Goal: Information Seeking & Learning: Learn about a topic

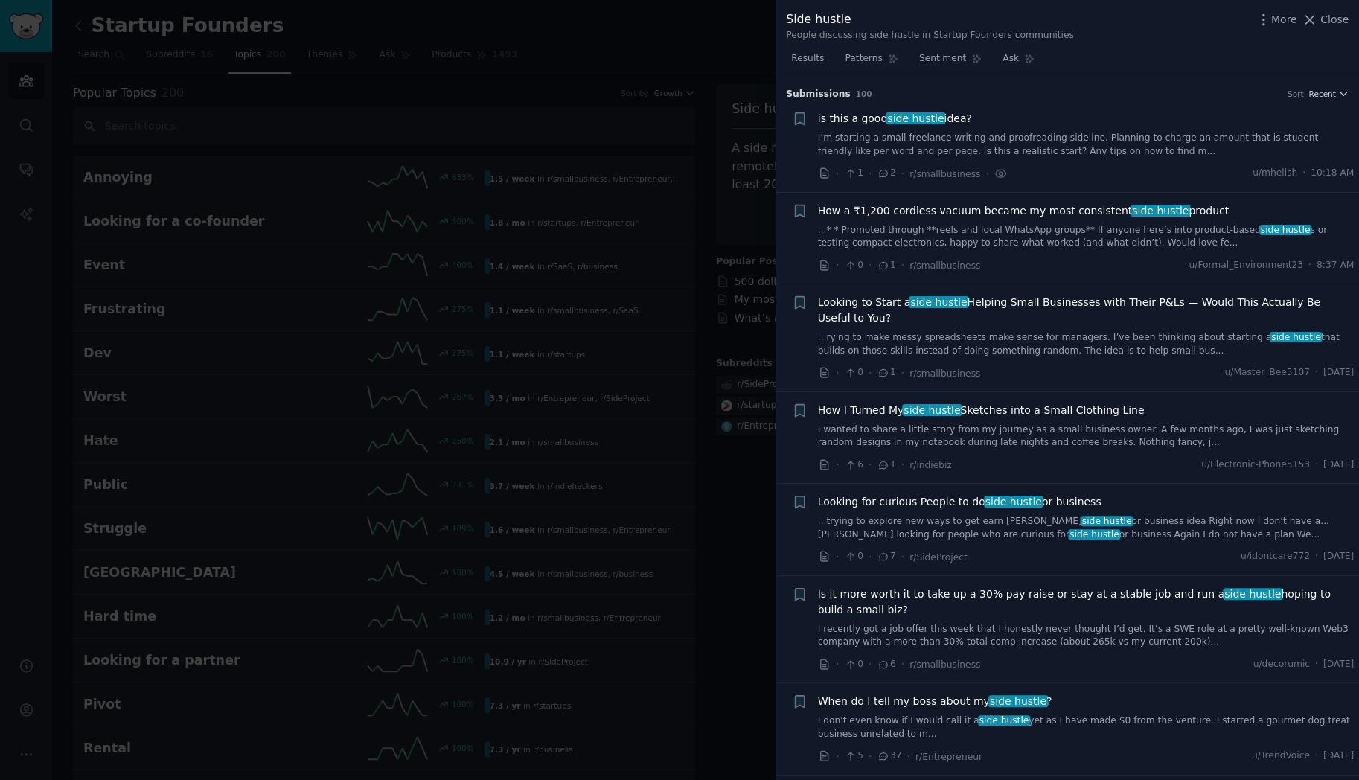
scroll to position [887, 0]
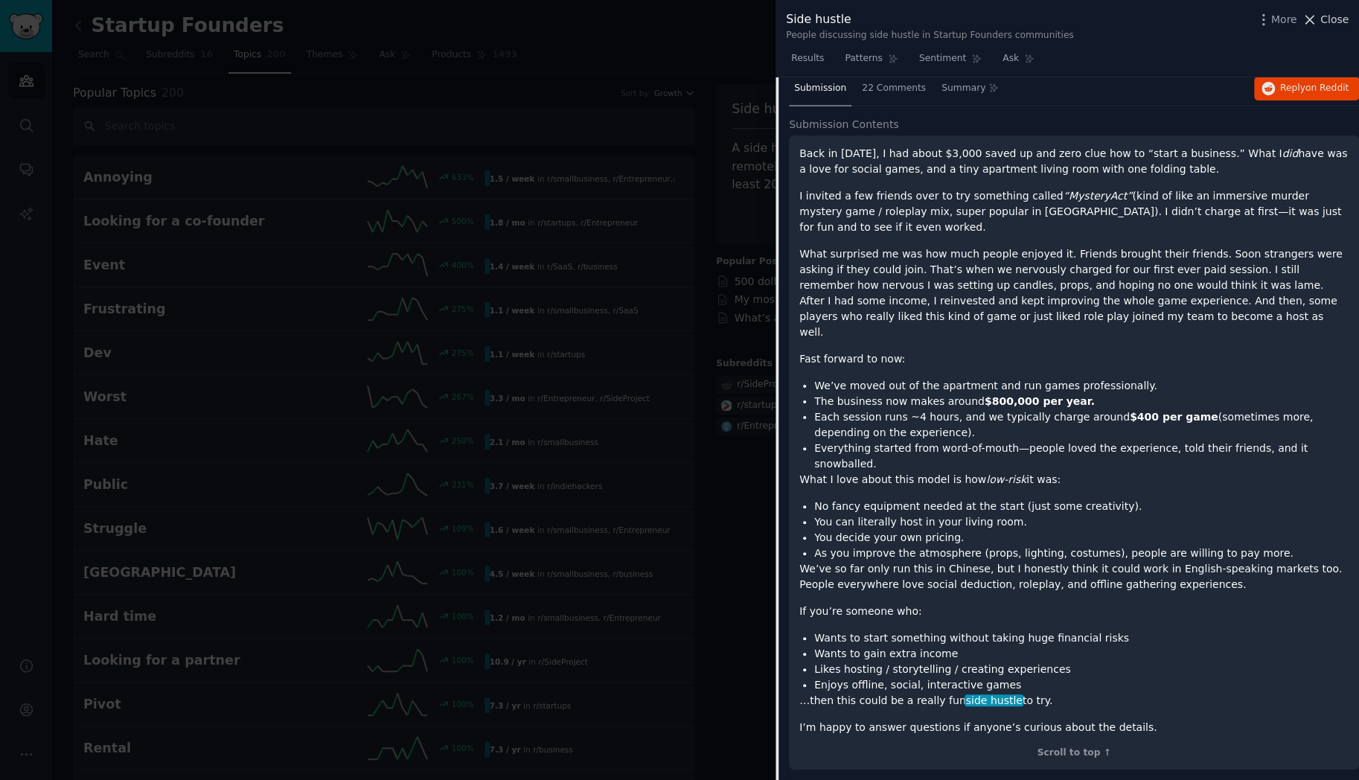
click at [1322, 21] on span "Close" at bounding box center [1335, 20] width 28 height 16
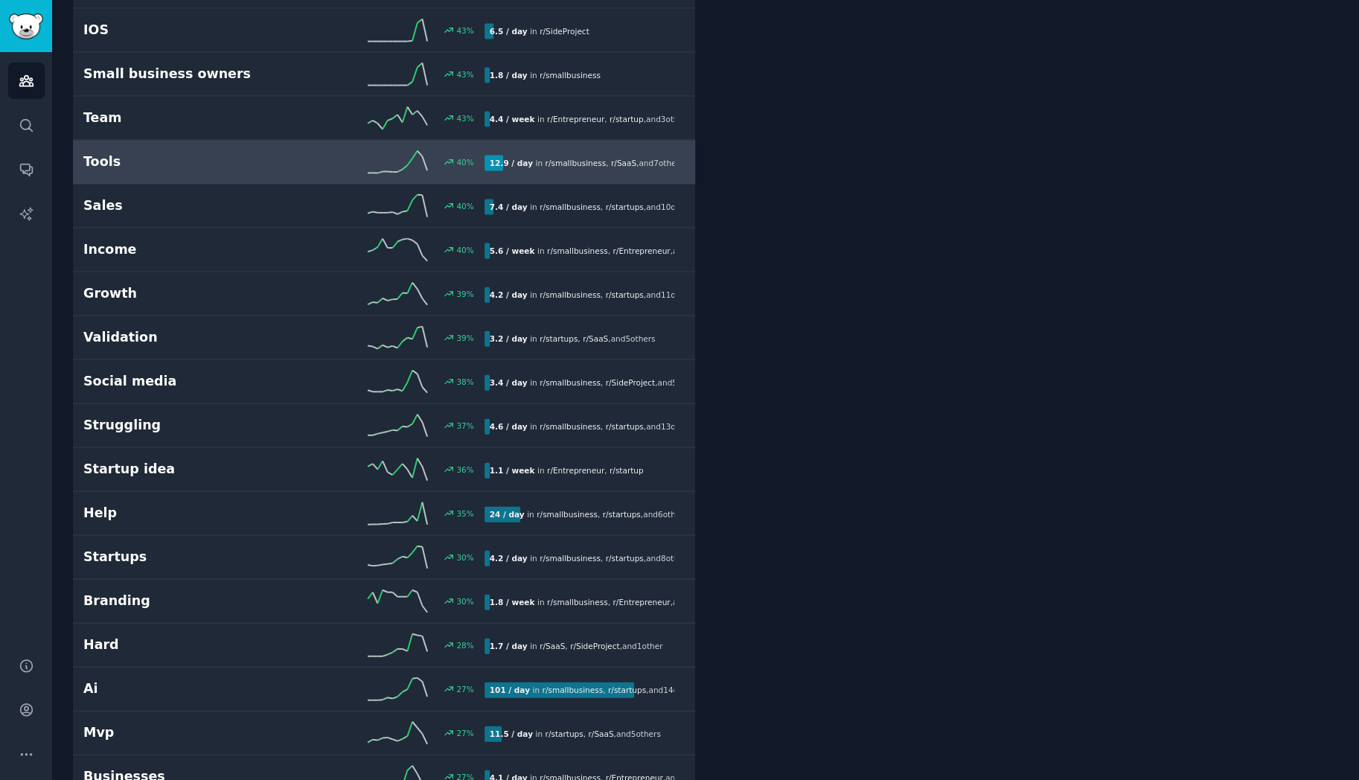
scroll to position [1872, 0]
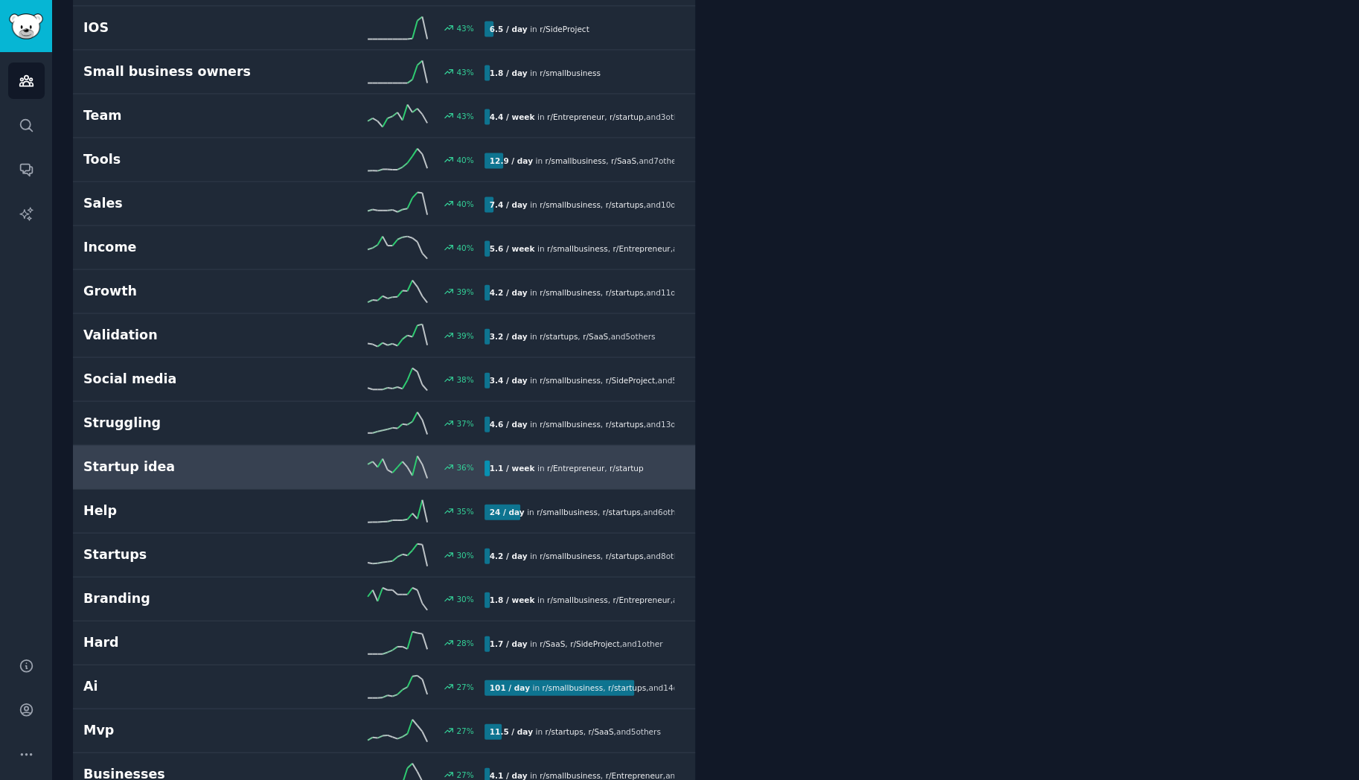
click at [264, 458] on h2 "Startup idea" at bounding box center [183, 467] width 200 height 19
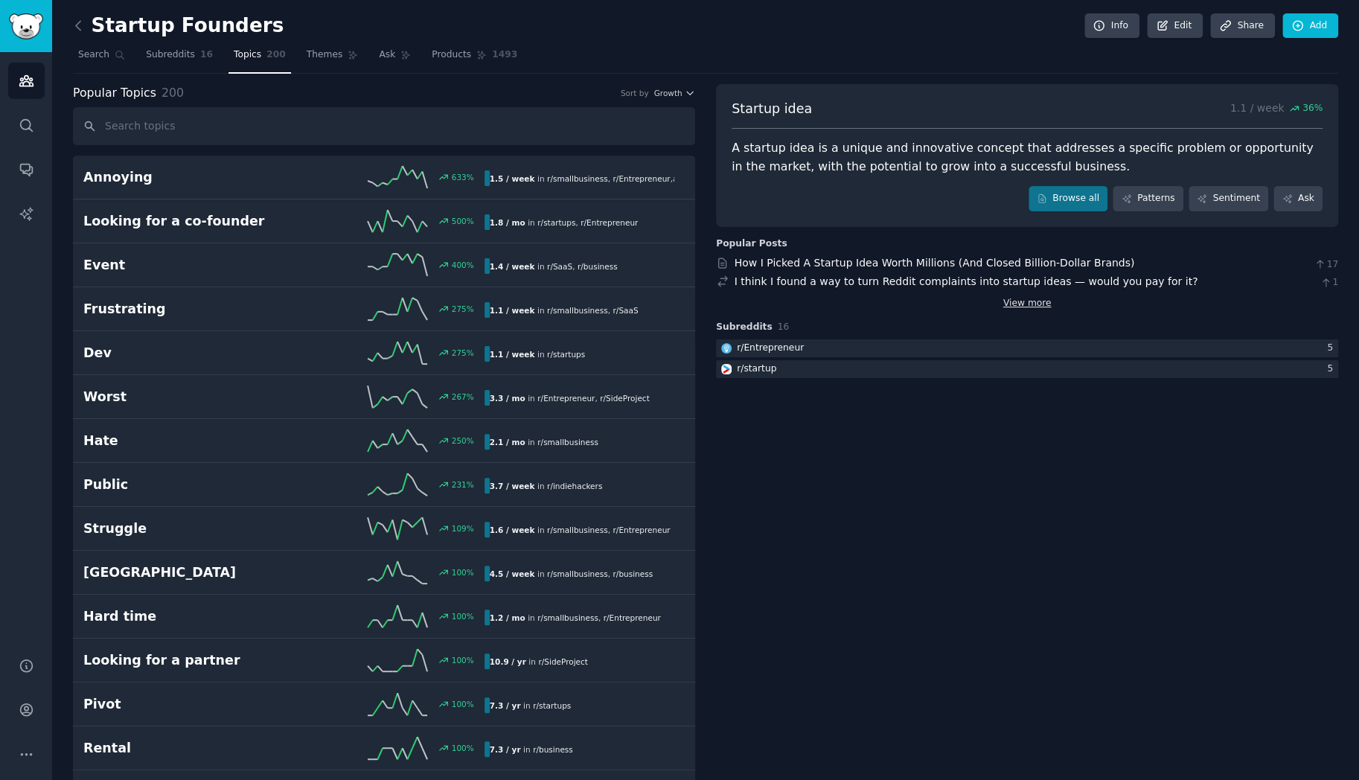
click at [1029, 306] on link "View more" at bounding box center [1027, 303] width 48 height 13
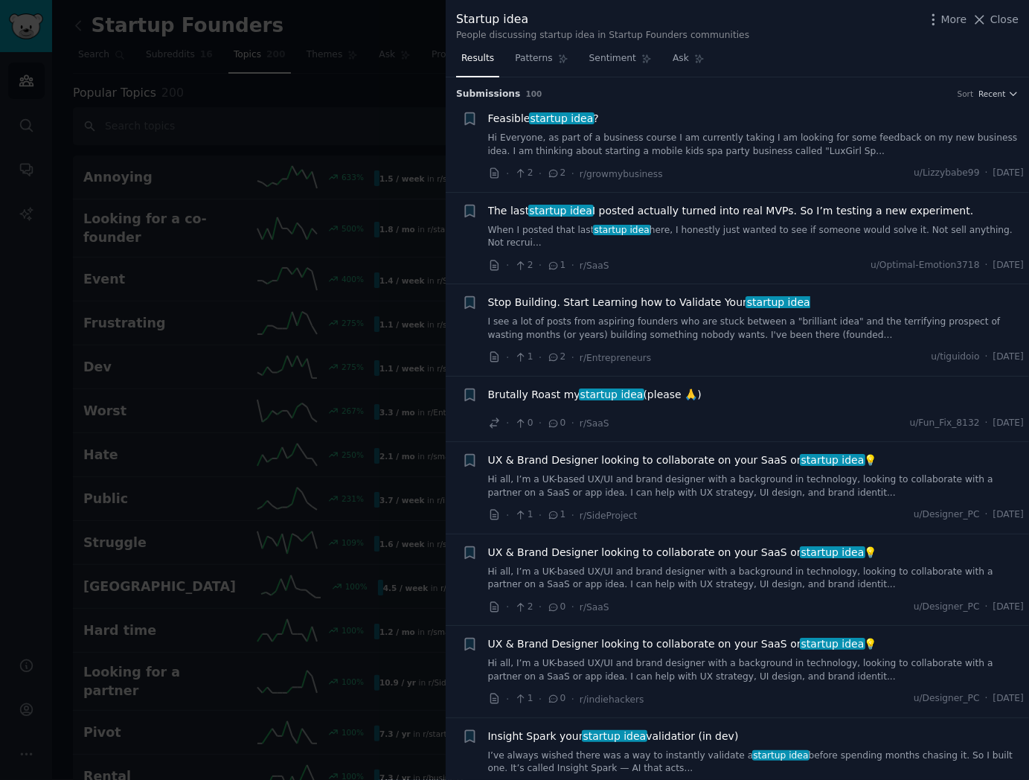
click at [599, 144] on link "Hi Everyone, as part of a business course I am currently taking I am looking fo…" at bounding box center [756, 145] width 537 height 26
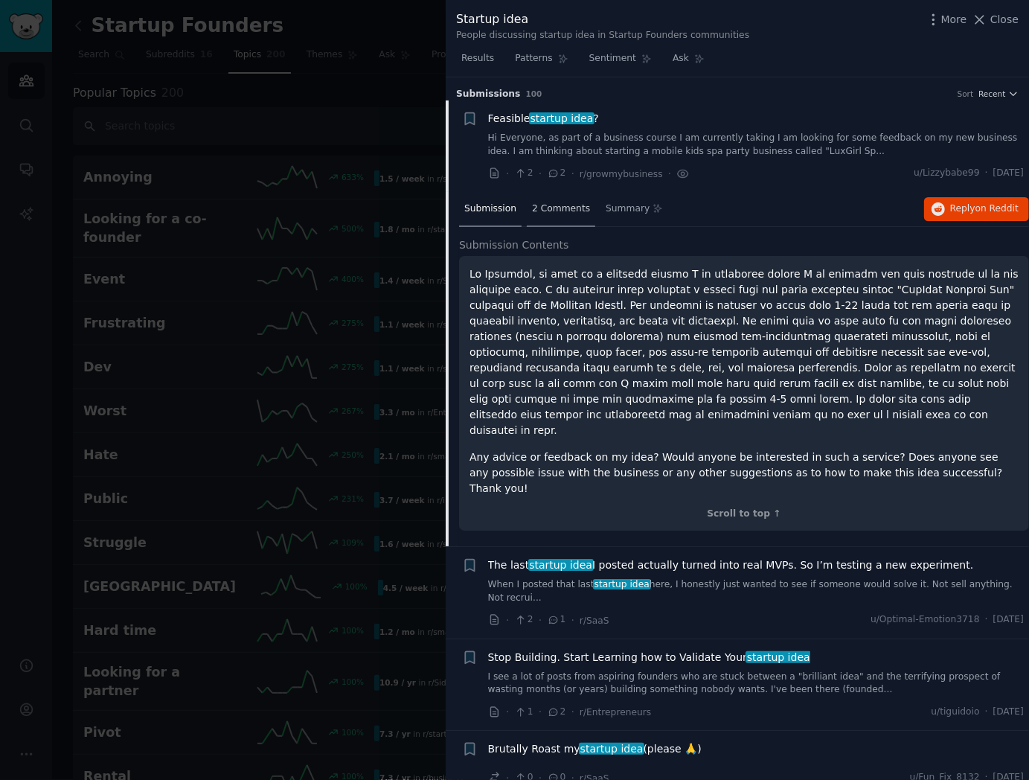
click at [547, 210] on span "2 Comments" at bounding box center [561, 208] width 58 height 13
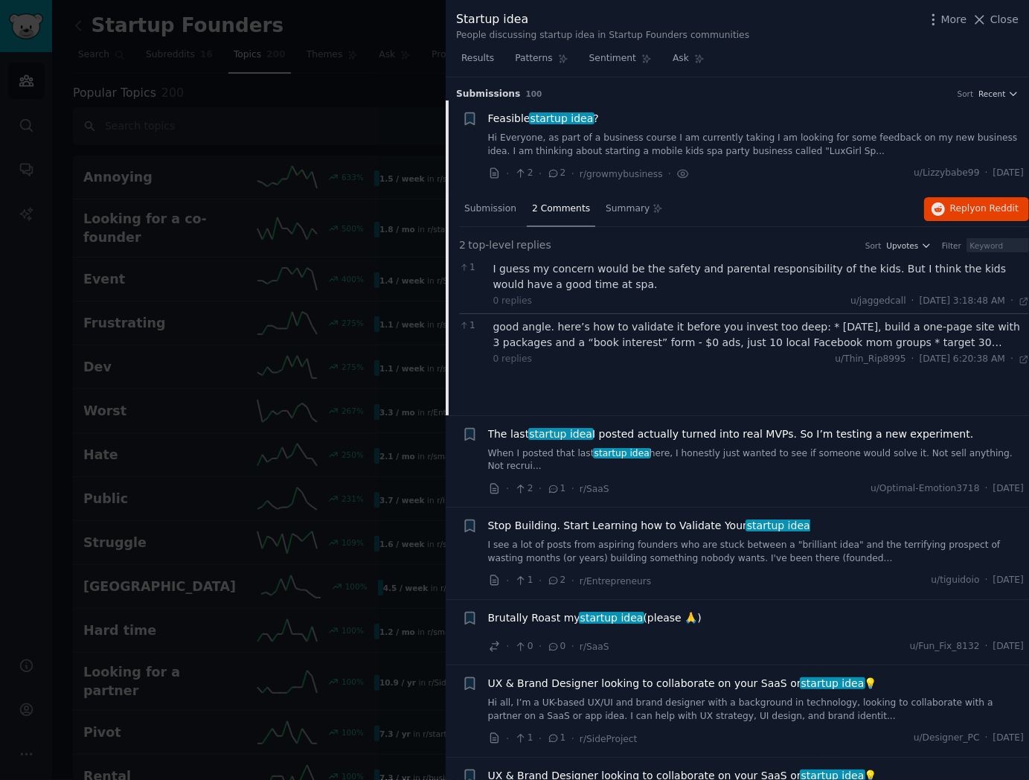
click at [598, 117] on div "Feasible startup idea ?" at bounding box center [756, 119] width 537 height 16
click at [584, 117] on span "startup idea" at bounding box center [562, 118] width 66 height 12
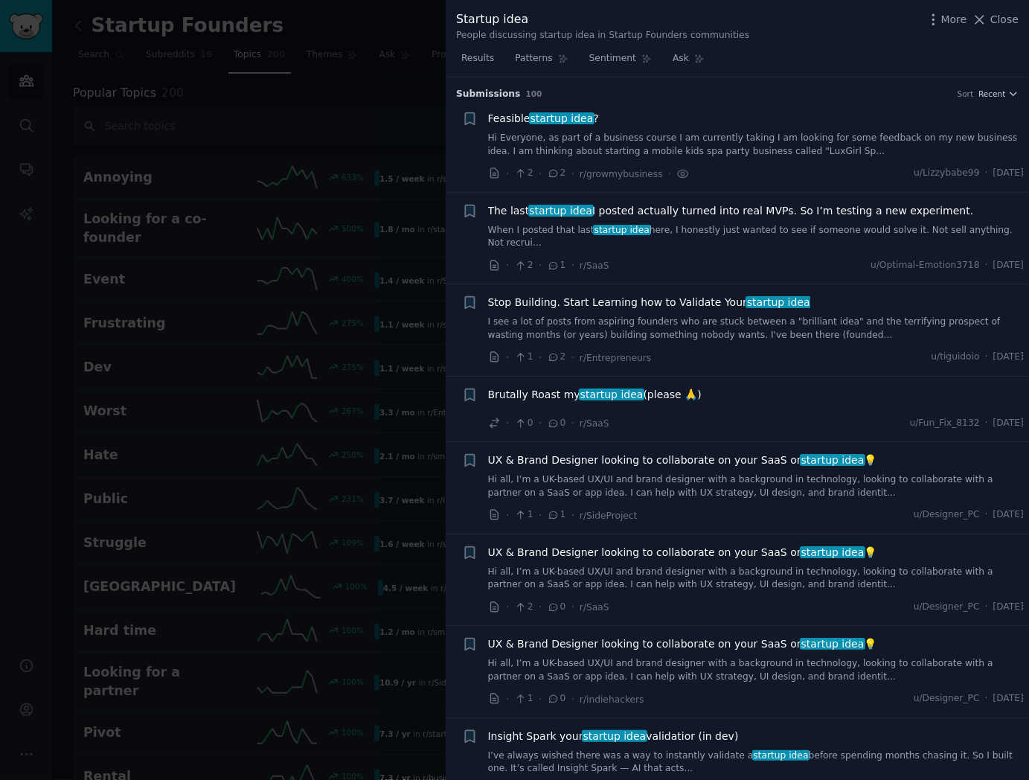
scroll to position [23, 0]
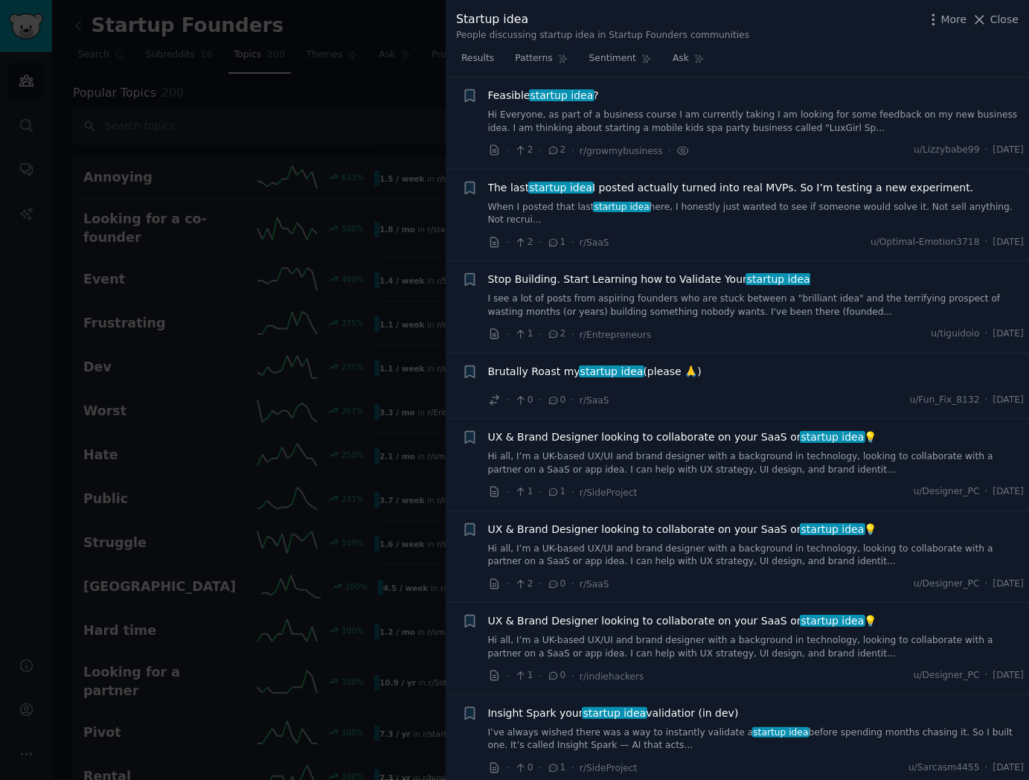
click at [670, 189] on span "The last startup idea I posted actually turned into real MVPs. So I’m testing a…" at bounding box center [731, 188] width 486 height 16
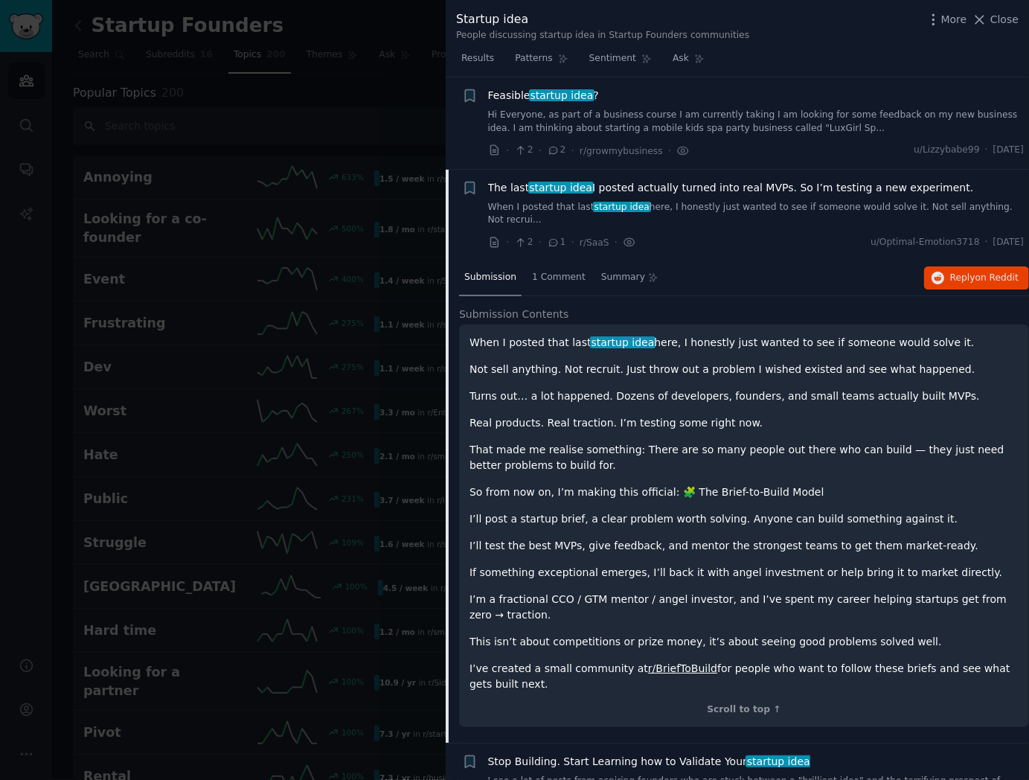
scroll to position [115, 0]
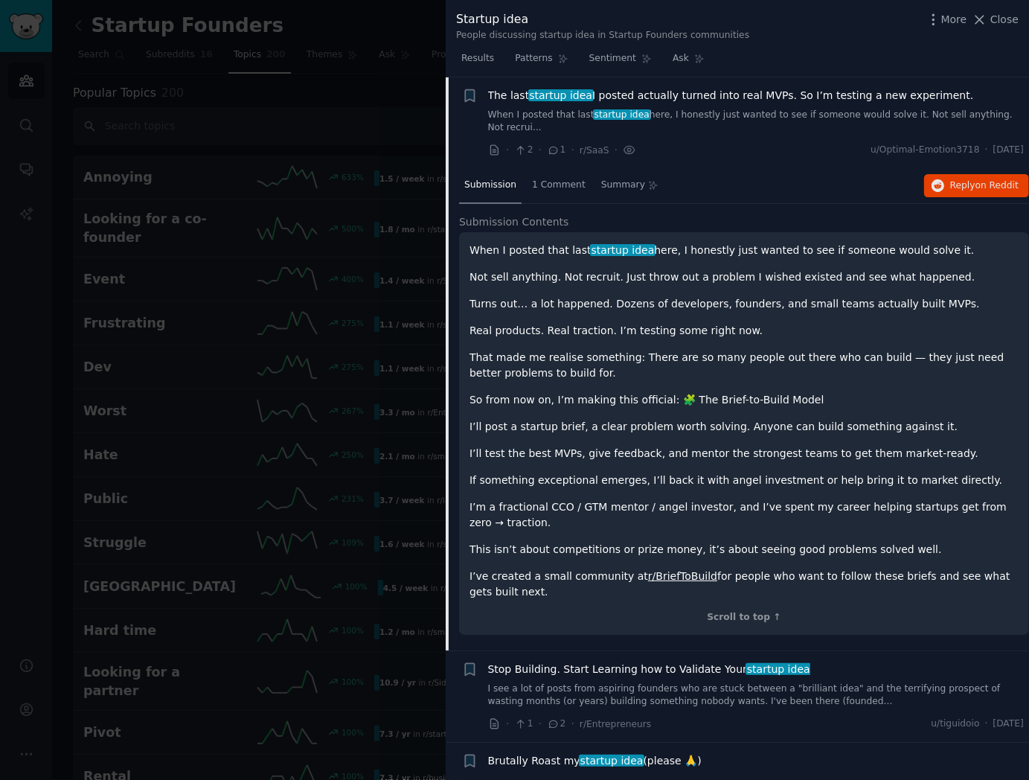
click at [658, 574] on link "r/BriefToBuild" at bounding box center [682, 576] width 69 height 12
drag, startPoint x: 700, startPoint y: 575, endPoint x: 639, endPoint y: 575, distance: 61.0
click at [639, 575] on p "I’ve created a small community at r/BriefToBuild for people who want to follow …" at bounding box center [744, 584] width 549 height 31
copy p "BriefToBuild"
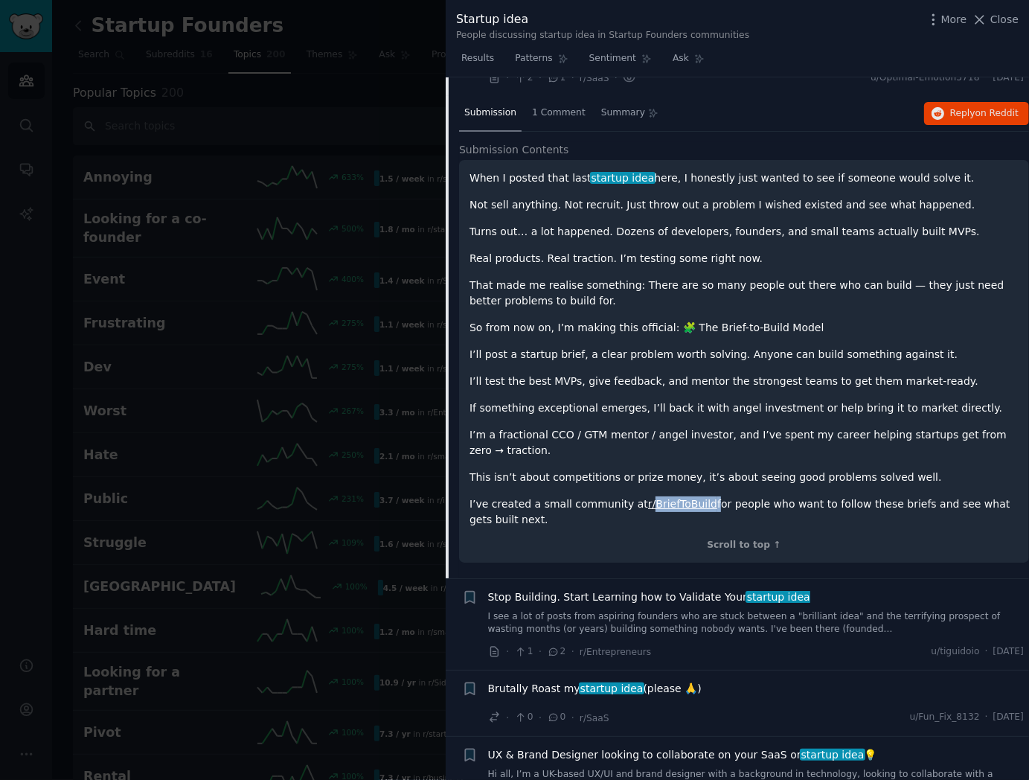
scroll to position [188, 0]
click at [563, 110] on span "1 Comment" at bounding box center [559, 112] width 54 height 13
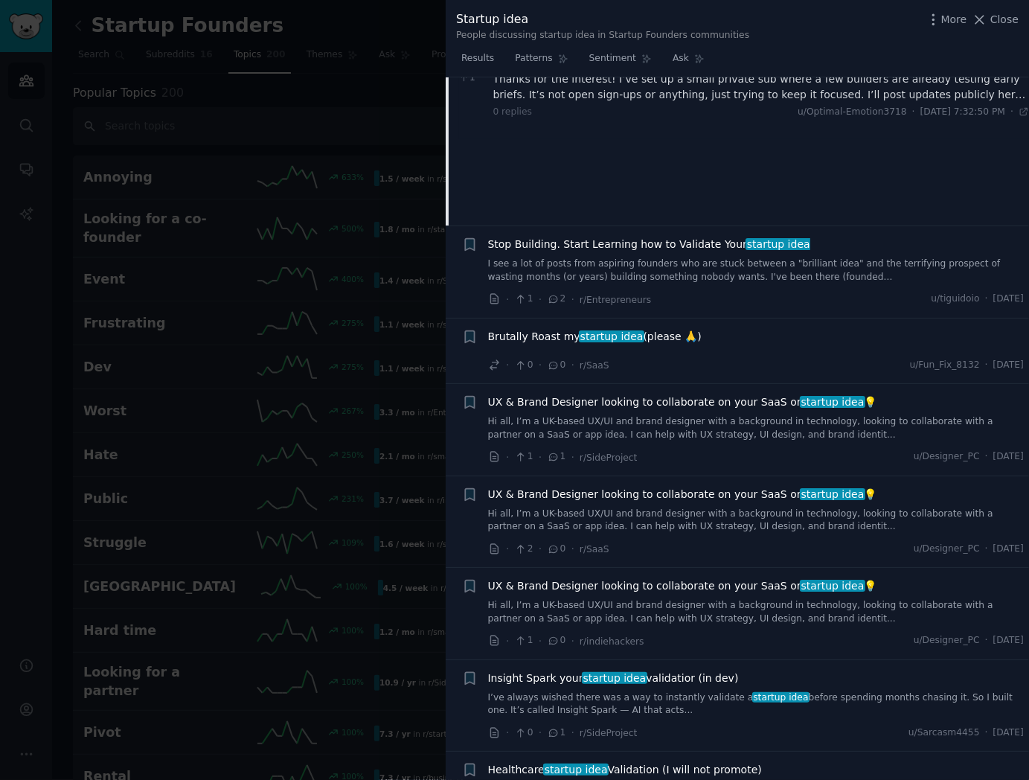
scroll to position [284, 0]
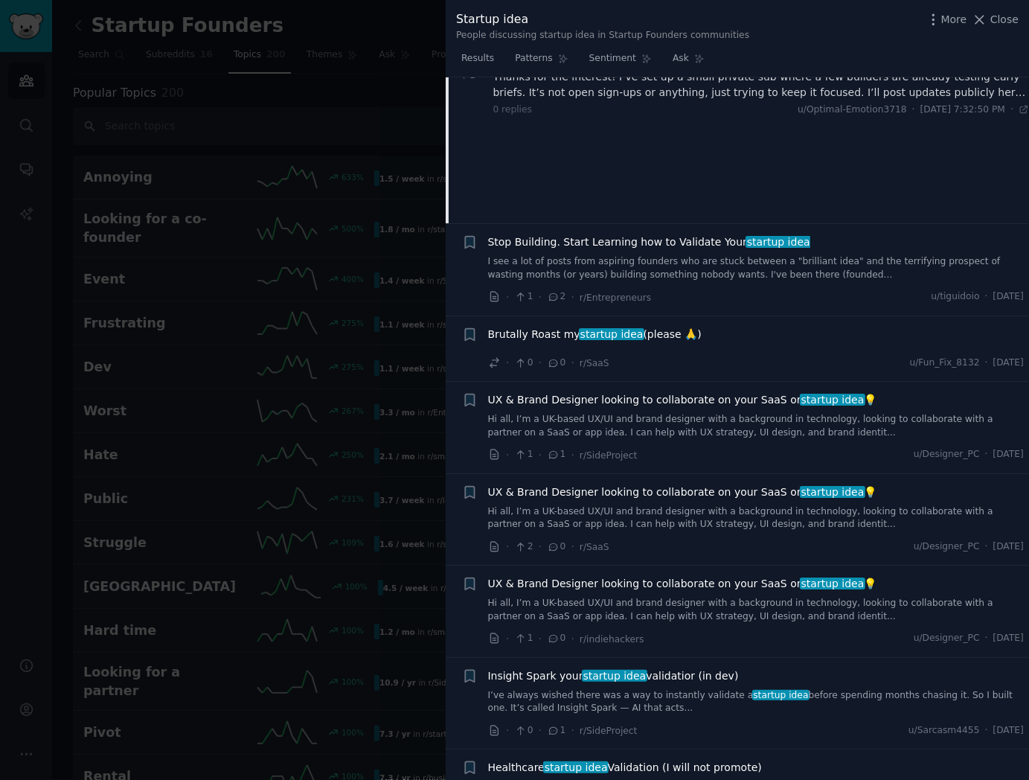
click at [595, 340] on span "Brutally Roast my startup idea (please 🙏)" at bounding box center [595, 335] width 214 height 16
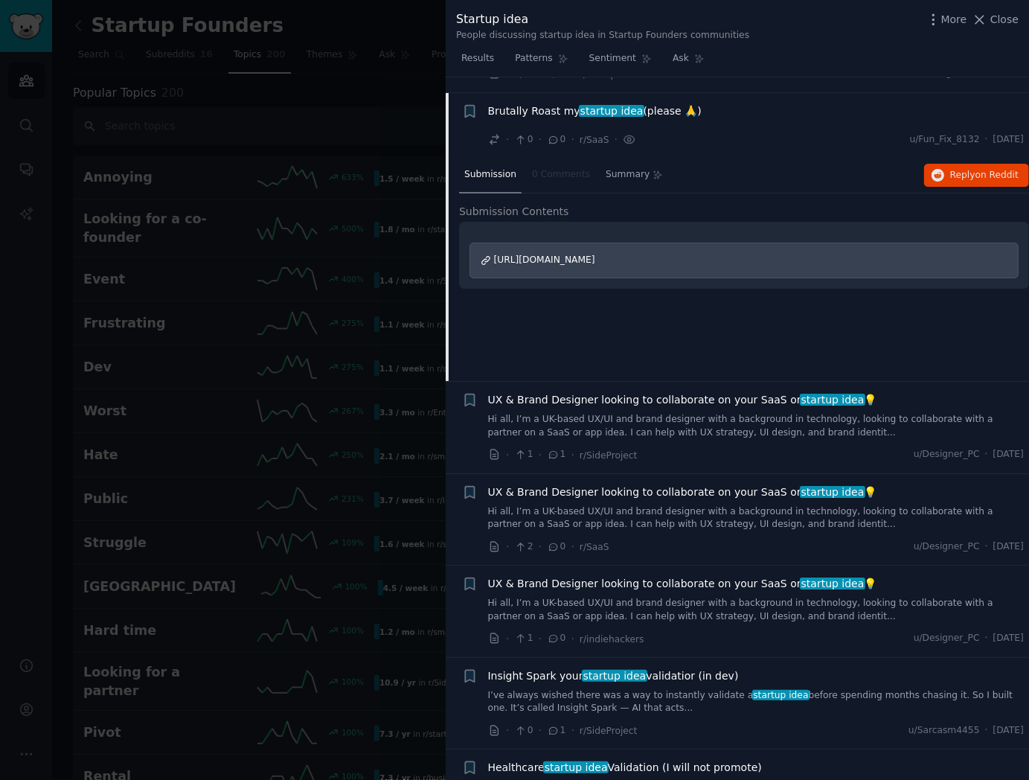
scroll to position [298, 0]
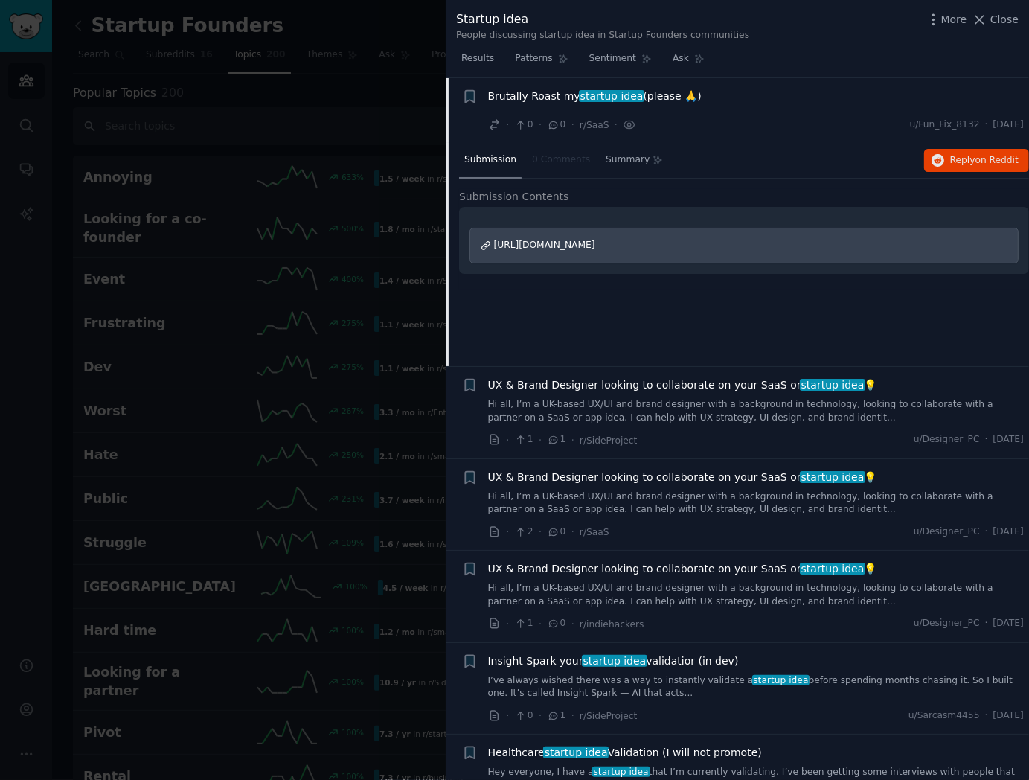
click at [595, 243] on span "[URL][DOMAIN_NAME]" at bounding box center [544, 245] width 101 height 10
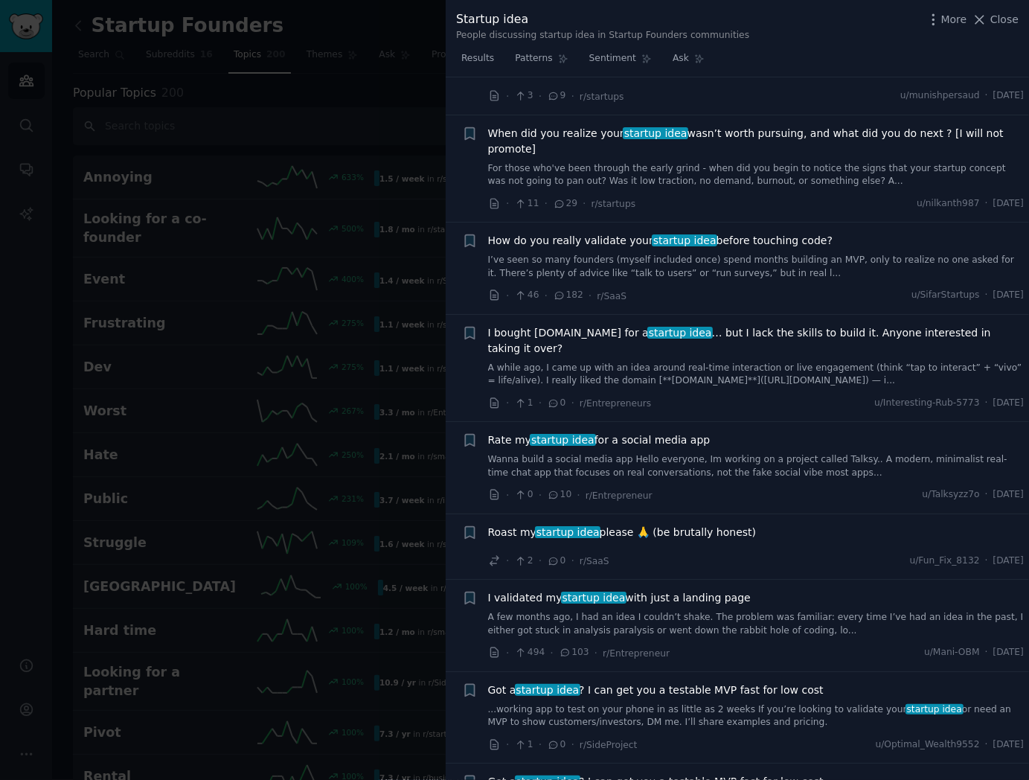
scroll to position [1064, 0]
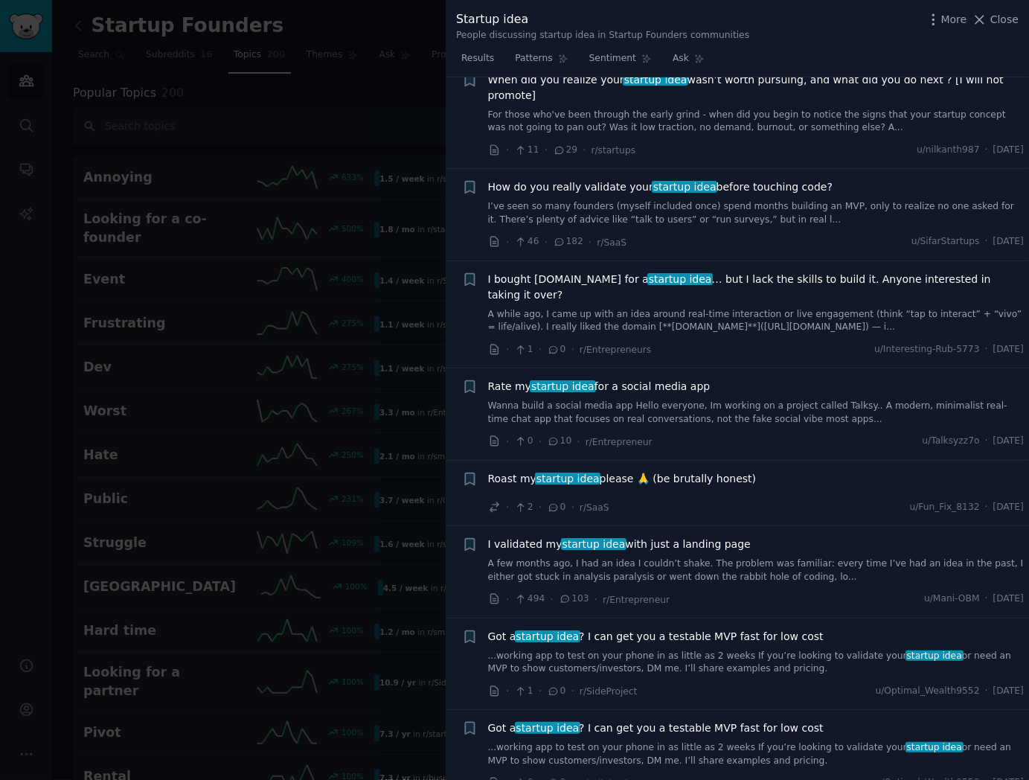
click at [661, 200] on link "I’ve seen so many founders (myself included once) spend months building an MVP,…" at bounding box center [756, 213] width 537 height 26
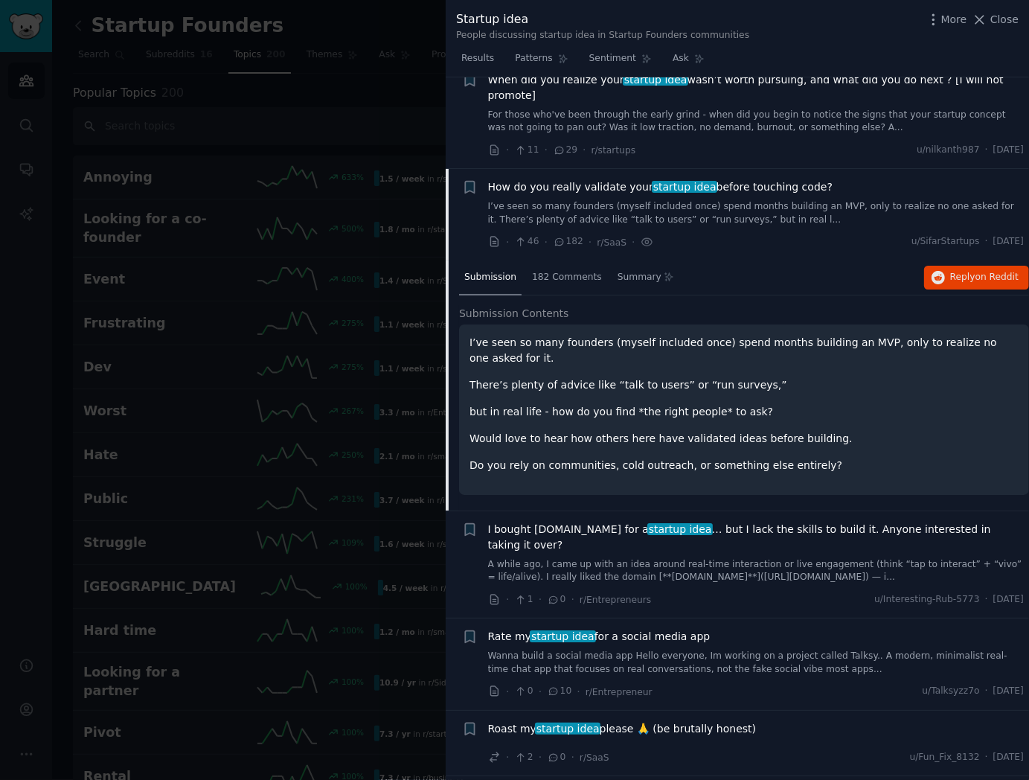
scroll to position [915, 0]
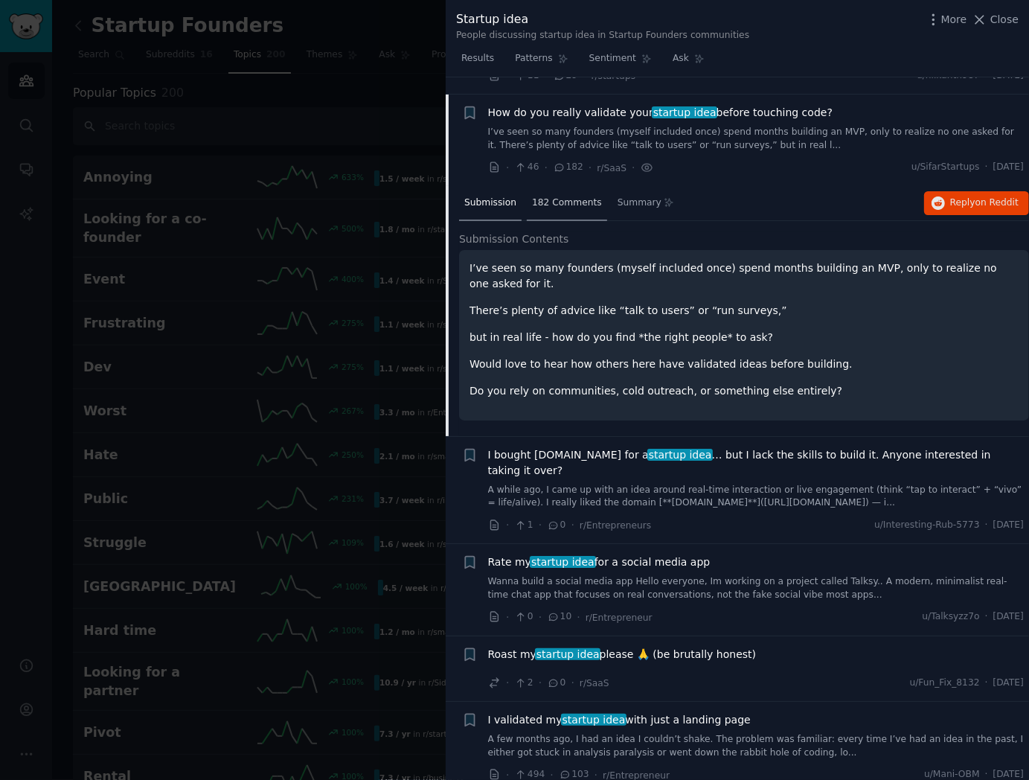
click at [575, 197] on span "182 Comments" at bounding box center [567, 203] width 70 height 13
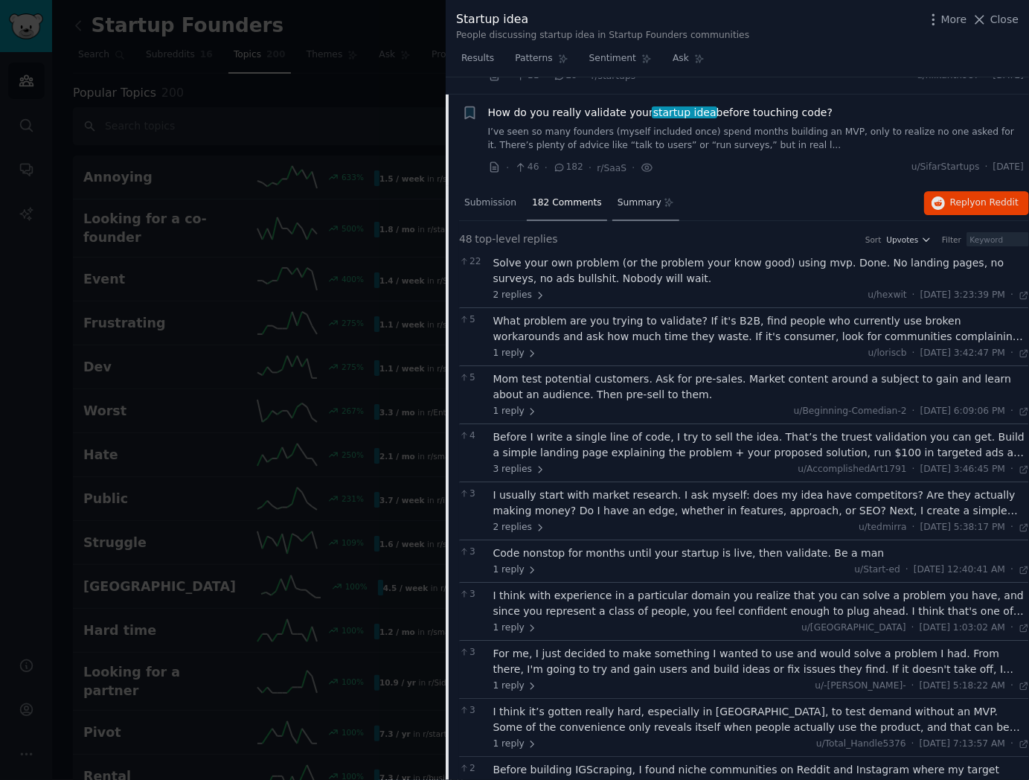
click at [648, 197] on span "Summary" at bounding box center [640, 203] width 44 height 13
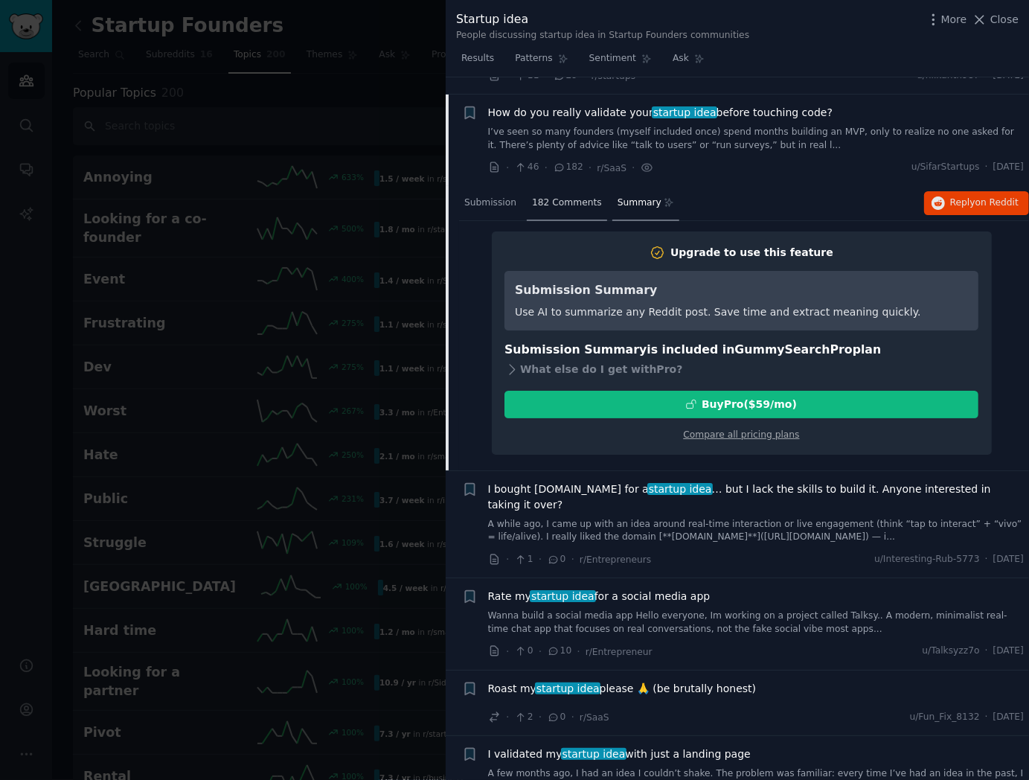
click at [557, 197] on span "182 Comments" at bounding box center [567, 203] width 70 height 13
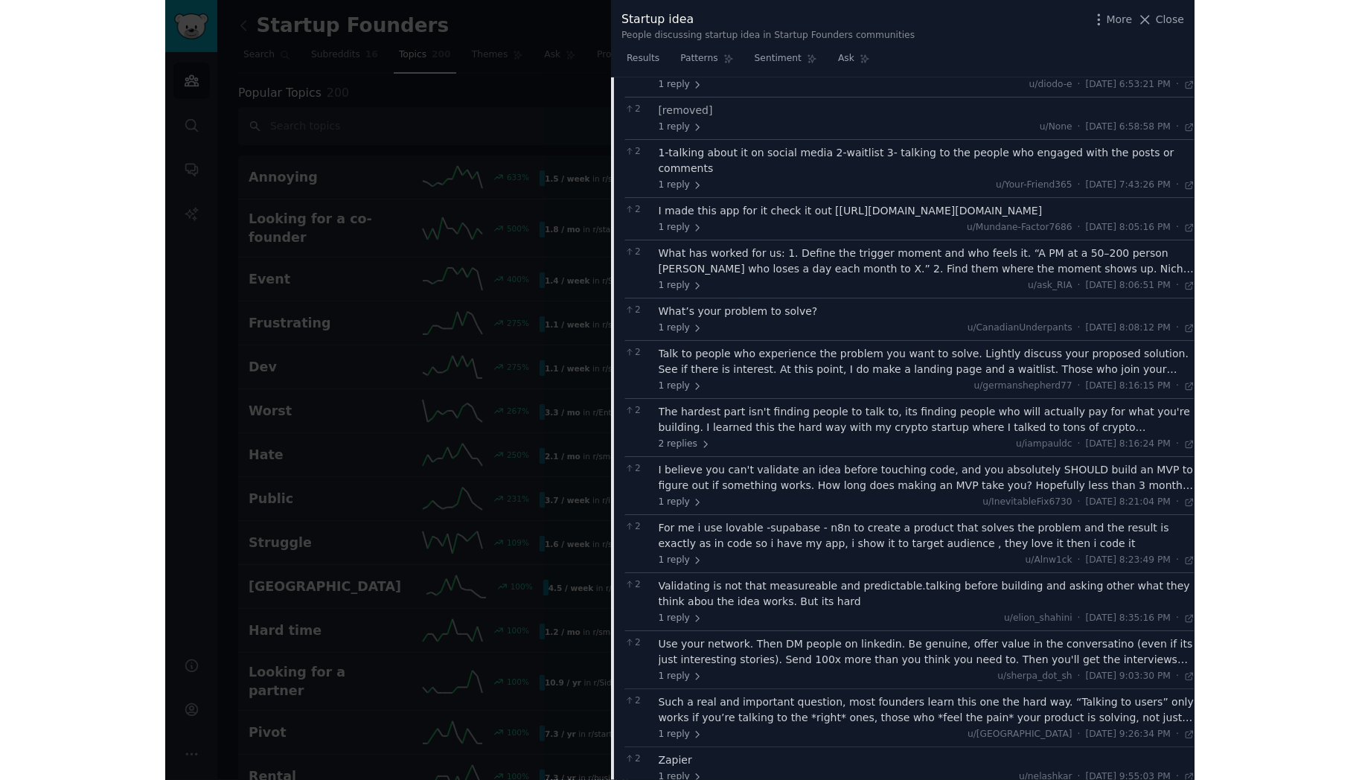
scroll to position [1793, 0]
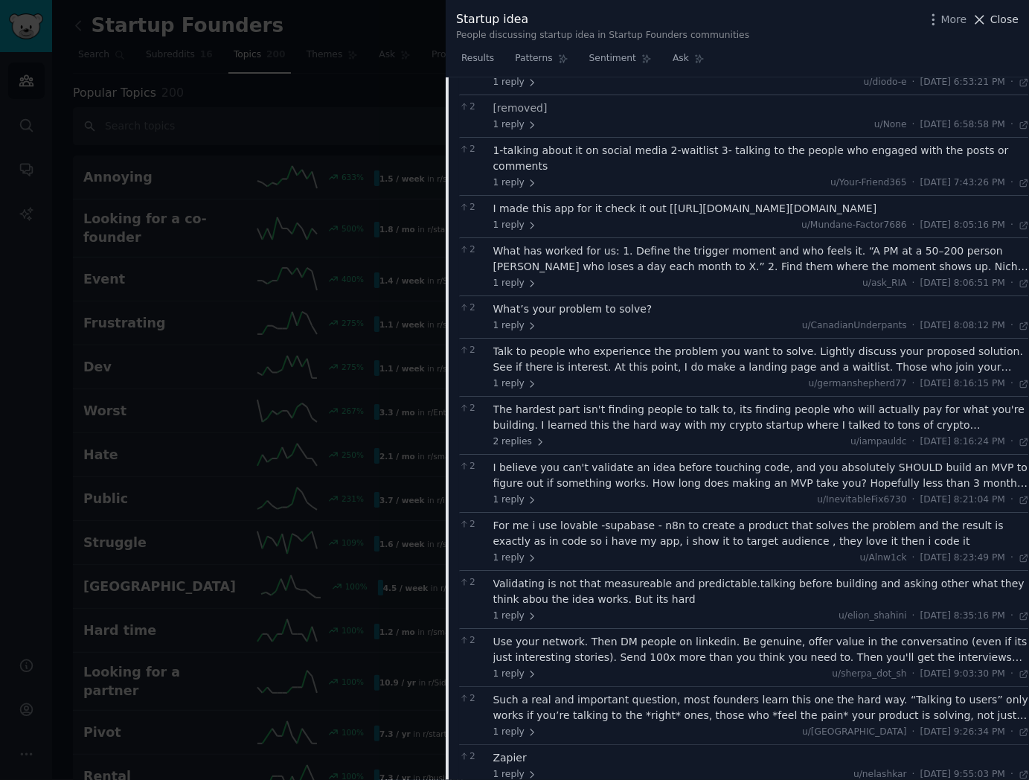
click at [992, 18] on span "Close" at bounding box center [1005, 20] width 28 height 16
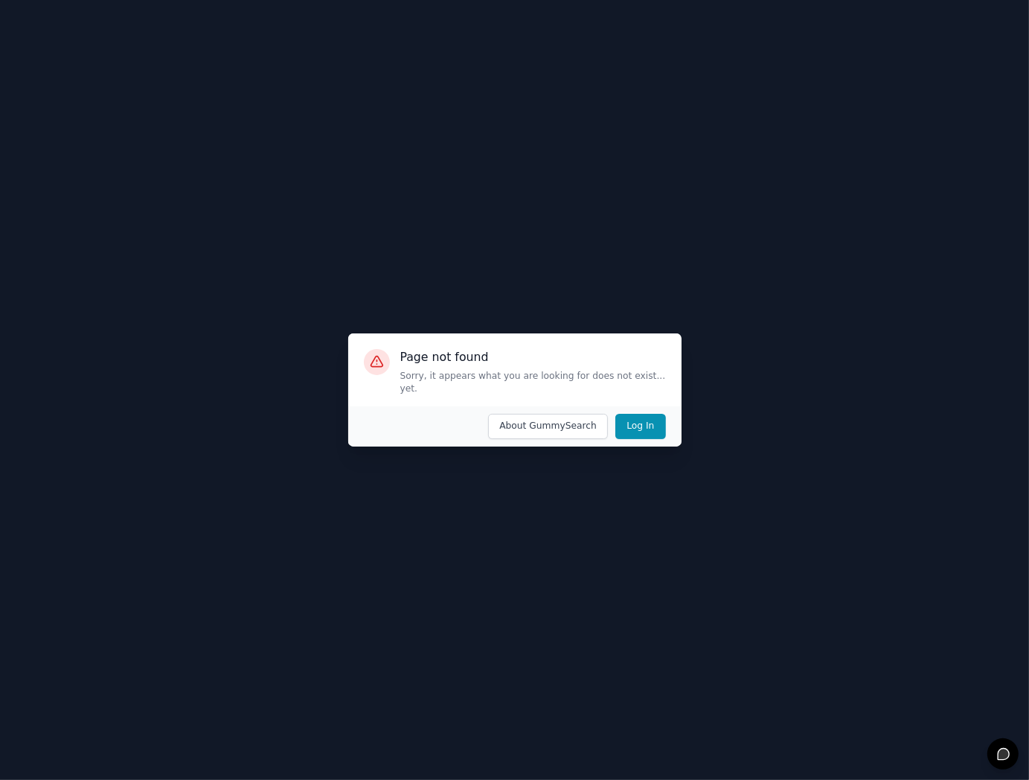
click at [432, 210] on div at bounding box center [514, 390] width 1029 height 780
